Goal: Task Accomplishment & Management: Complete application form

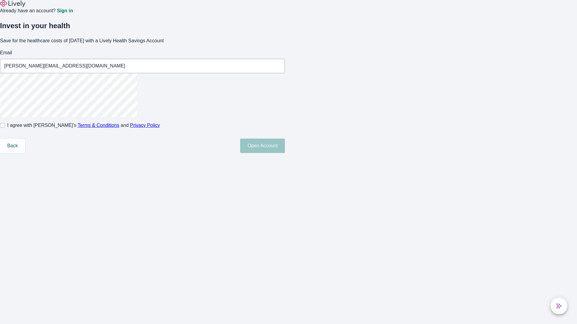
click at [5, 128] on input "I agree with Lively’s Terms & Conditions and Privacy Policy" at bounding box center [2, 125] width 5 height 5
checkbox input "true"
click at [285, 153] on button "Open Account" at bounding box center [262, 146] width 45 height 14
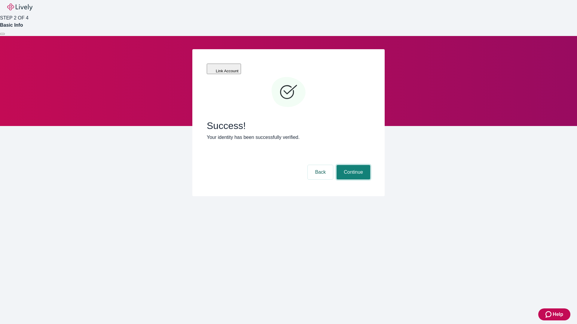
click at [352, 165] on button "Continue" at bounding box center [353, 172] width 34 height 14
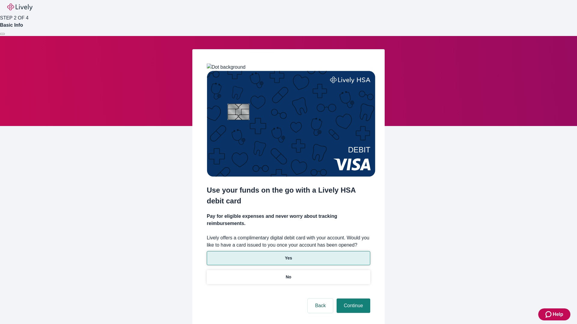
click at [288, 255] on p "Yes" at bounding box center [288, 258] width 7 height 6
click at [352, 299] on button "Continue" at bounding box center [353, 306] width 34 height 14
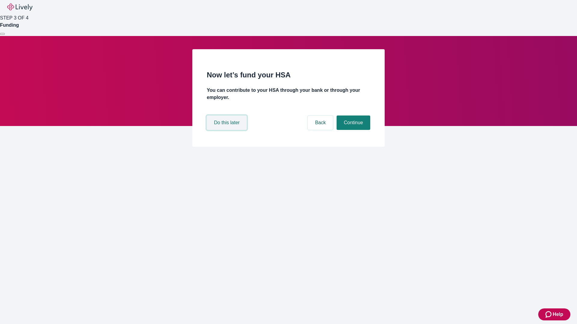
click at [227, 130] on button "Do this later" at bounding box center [227, 123] width 40 height 14
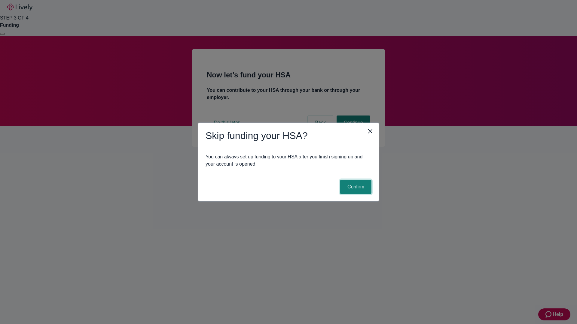
click at [355, 187] on button "Confirm" at bounding box center [355, 187] width 31 height 14
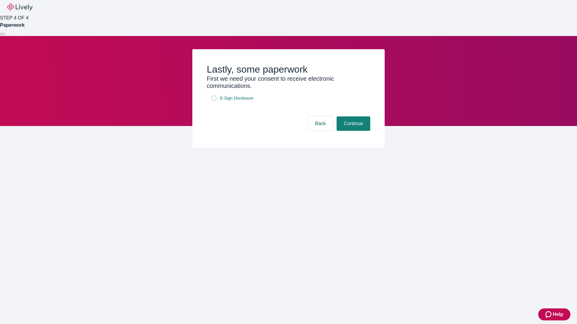
click at [214, 101] on input "E-Sign Disclosure" at bounding box center [214, 98] width 5 height 5
checkbox input "true"
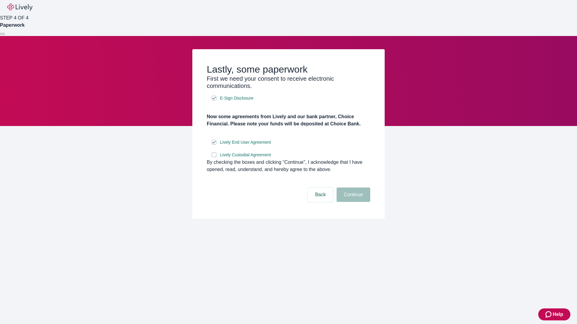
click at [214, 157] on input "Lively Custodial Agreement" at bounding box center [214, 155] width 5 height 5
checkbox input "true"
click at [352, 202] on button "Continue" at bounding box center [353, 195] width 34 height 14
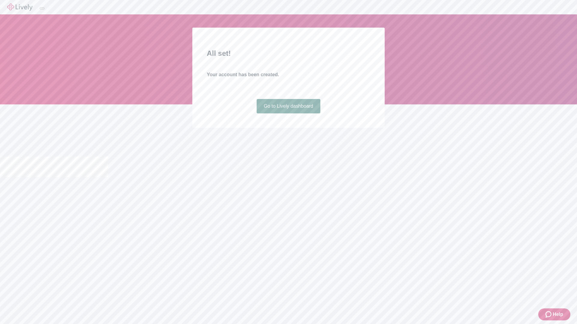
click at [288, 114] on link "Go to Lively dashboard" at bounding box center [289, 106] width 64 height 14
